Goal: Task Accomplishment & Management: Use online tool/utility

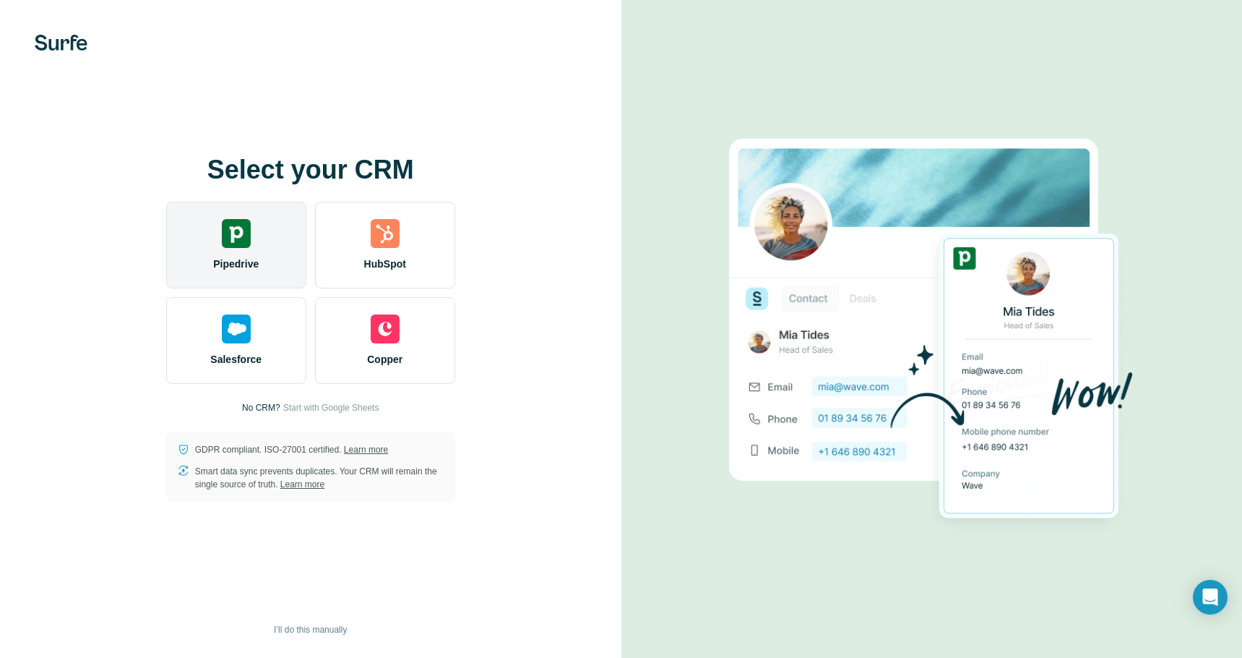
click at [219, 231] on div "Pipedrive" at bounding box center [236, 245] width 140 height 87
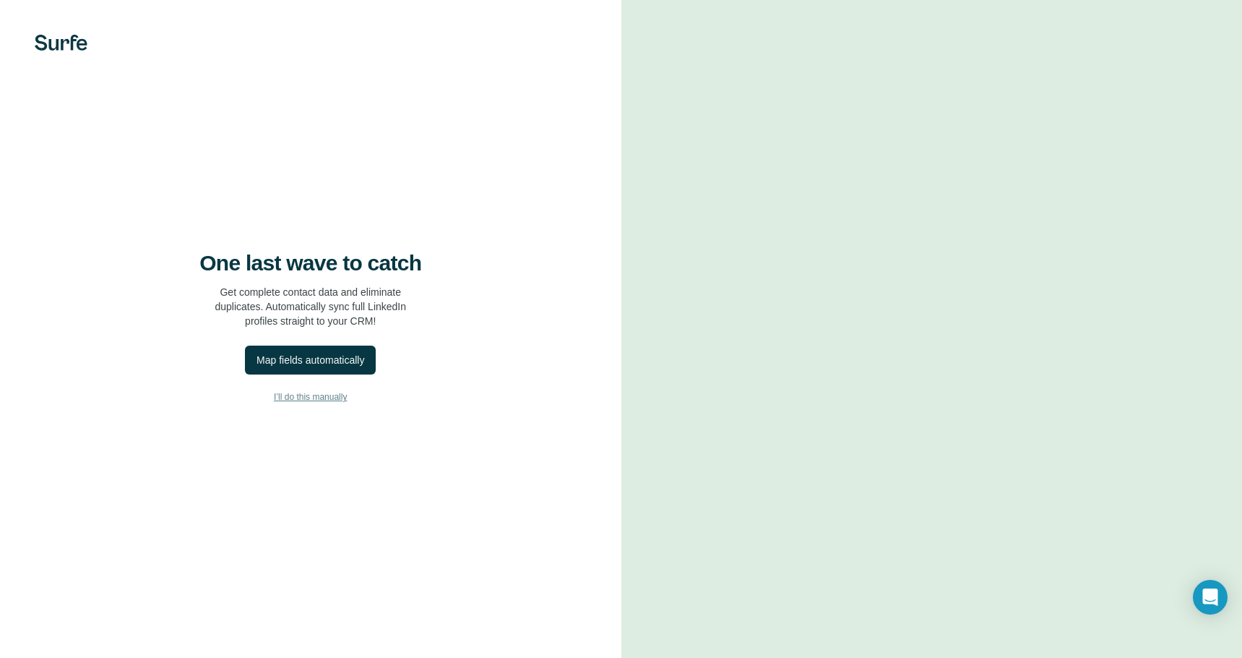
click at [317, 395] on span "I’ll do this manually" at bounding box center [310, 396] width 73 height 13
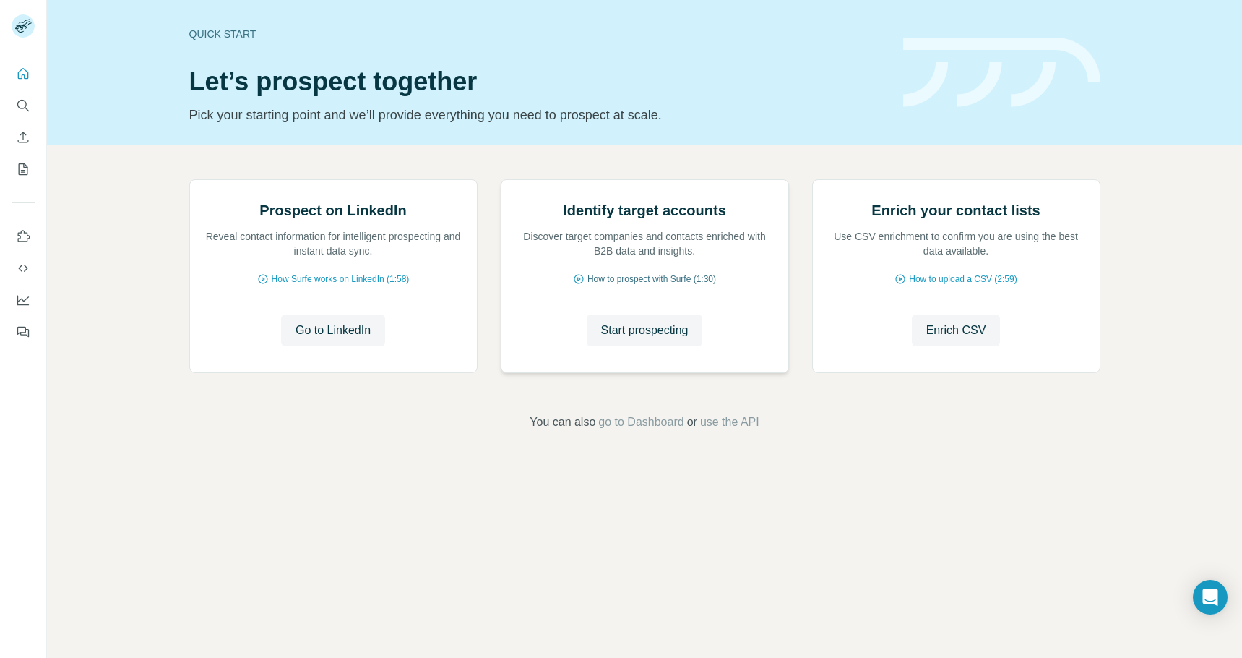
click at [669, 285] on span "How to prospect with Surfe (1:30)" at bounding box center [651, 278] width 129 height 13
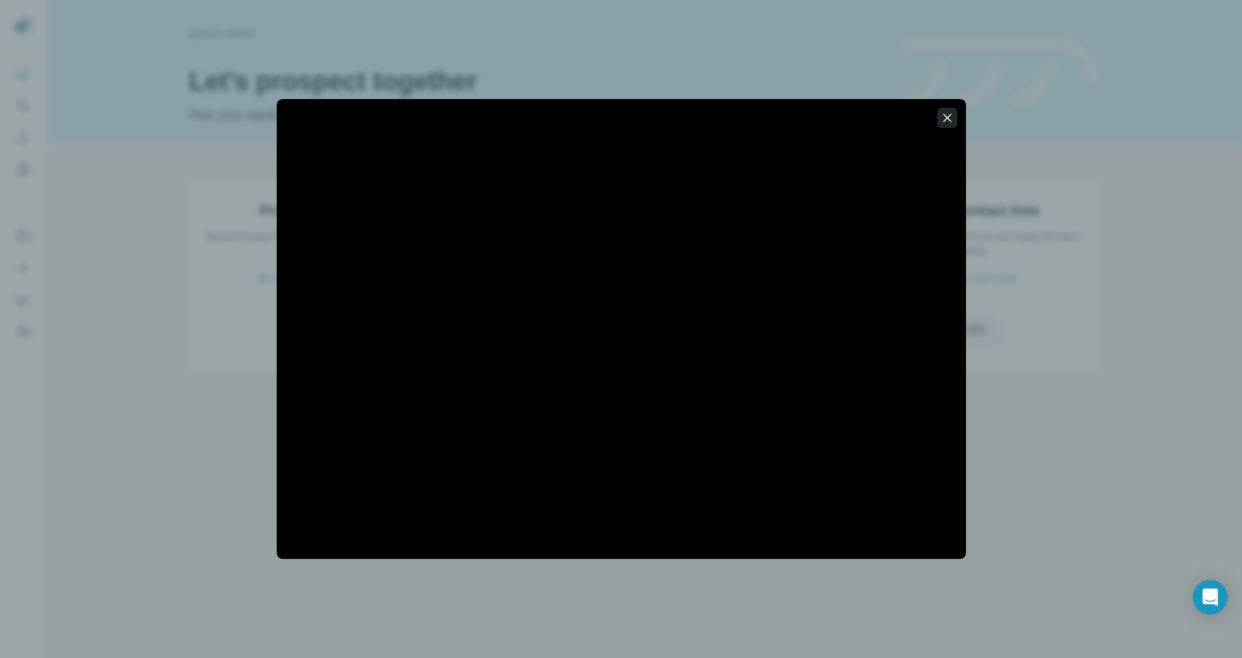
click at [938, 119] on button "button" at bounding box center [947, 118] width 20 height 20
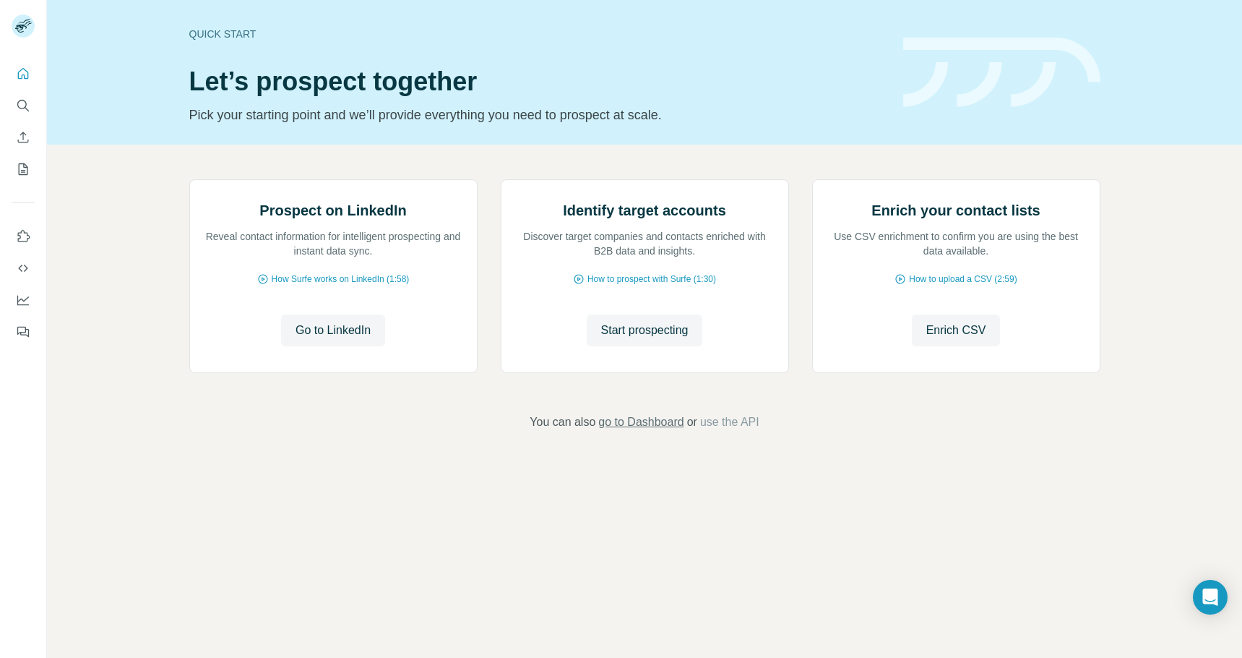
click at [670, 431] on span "go to Dashboard" at bounding box center [640, 421] width 85 height 17
